Goal: Task Accomplishment & Management: Complete application form

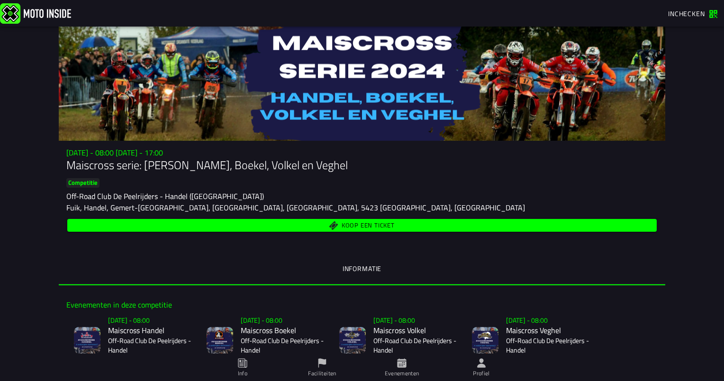
click at [125, 328] on h2 "Maiscross Handel" at bounding box center [149, 330] width 83 height 9
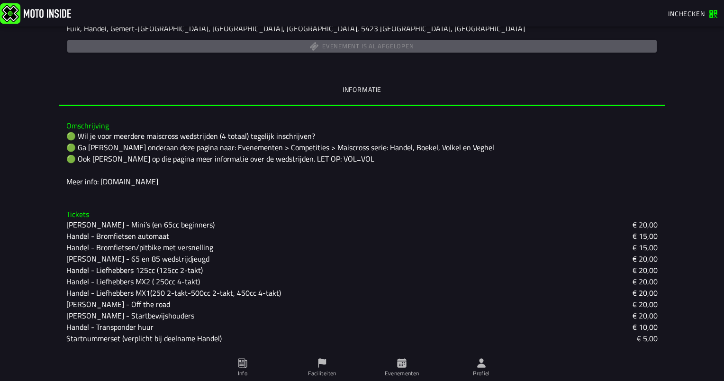
scroll to position [189, 0]
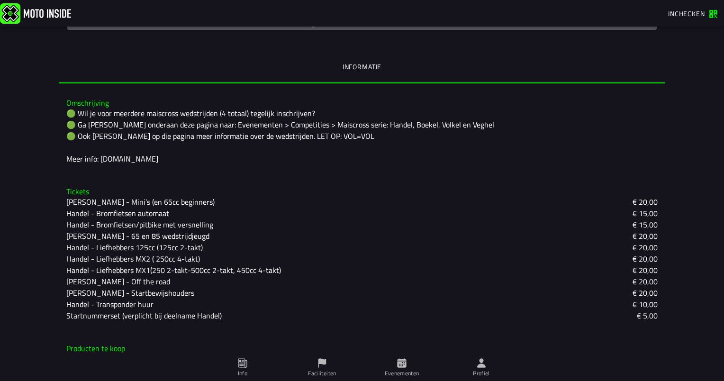
click at [686, 15] on span "Inchecken" at bounding box center [686, 14] width 37 height 10
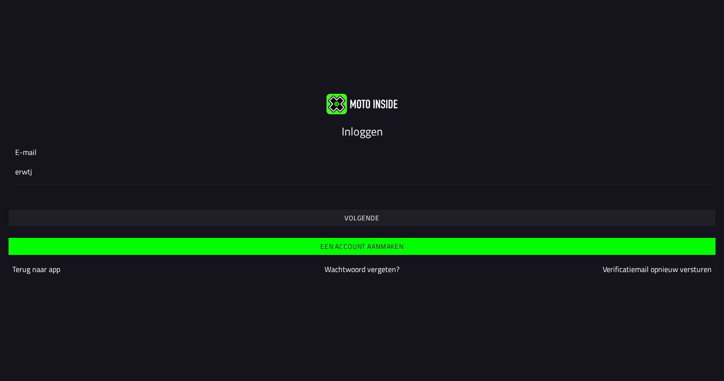
type input "[EMAIL_ADDRESS][DOMAIN_NAME]"
click at [116, 222] on button "Volgende" at bounding box center [362, 217] width 706 height 17
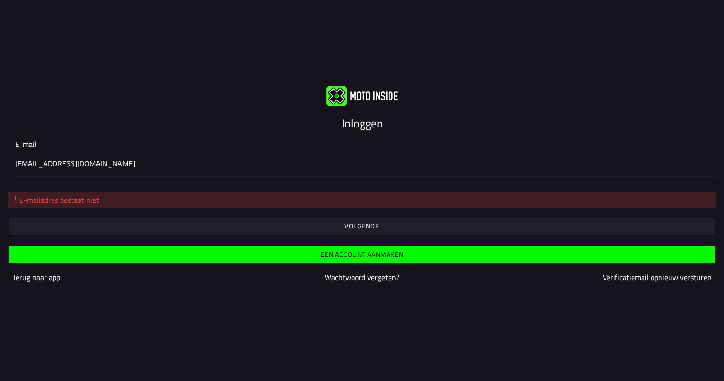
click at [92, 167] on input "[EMAIL_ADDRESS][DOMAIN_NAME]" at bounding box center [361, 163] width 693 height 11
click at [0, 0] on slot "Volgende" at bounding box center [0, 0] width 0 height 0
click at [0, 0] on slot "Een account aanmaken" at bounding box center [0, 0] width 0 height 0
